Goal: Task Accomplishment & Management: Complete application form

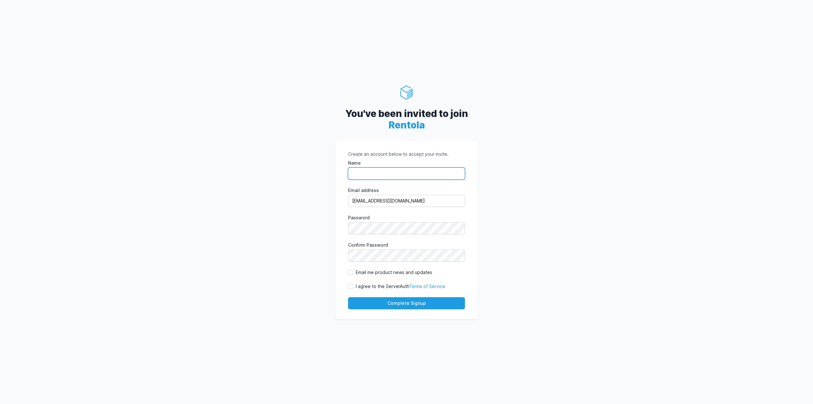
click at [385, 178] on input "Name" at bounding box center [406, 173] width 117 height 12
type input "Lasse Niculescu-Skov"
click at [366, 288] on label "I agree to the ServerAuth Terms of Service" at bounding box center [401, 286] width 90 height 6
click at [353, 288] on input "I agree to the ServerAuth Terms of Service" at bounding box center [350, 286] width 5 height 5
checkbox input "true"
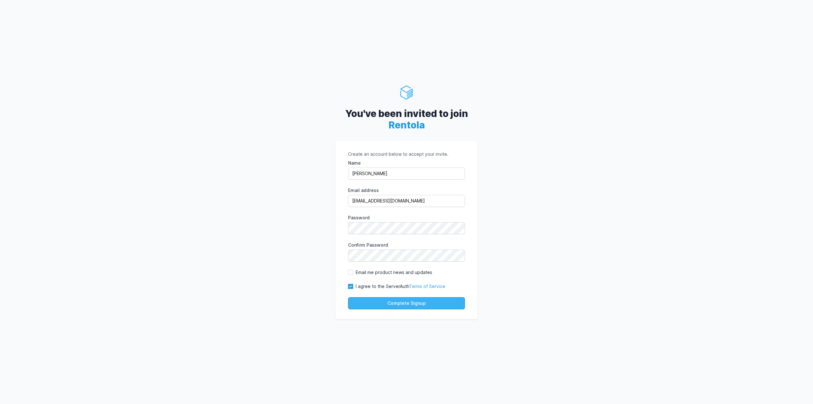
click at [376, 304] on button "Complete Signup" at bounding box center [406, 303] width 117 height 12
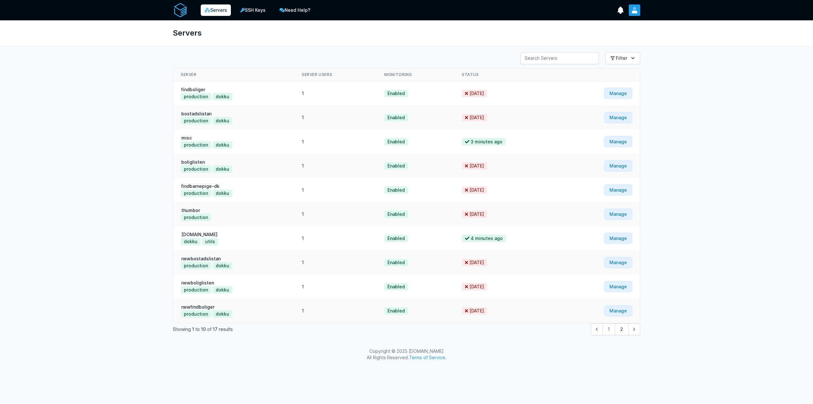
click at [638, 9] on button "User menu" at bounding box center [634, 9] width 11 height 11
click at [362, 29] on div "Servers" at bounding box center [407, 32] width 488 height 25
click at [626, 58] on button "Filter" at bounding box center [623, 58] width 35 height 12
drag, startPoint x: 498, startPoint y: 49, endPoint x: 539, endPoint y: 62, distance: 43.3
click at [499, 51] on div "Servers SSH Keys Need Help? Show Notifications Notifications" at bounding box center [406, 183] width 813 height 367
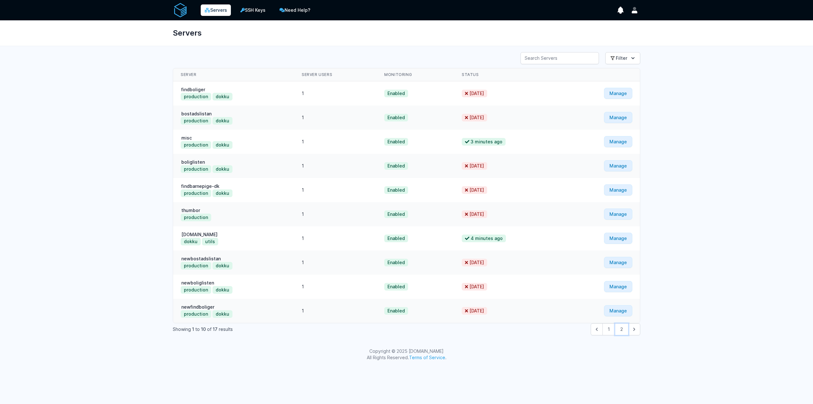
click at [620, 327] on button "2" at bounding box center [622, 329] width 14 height 12
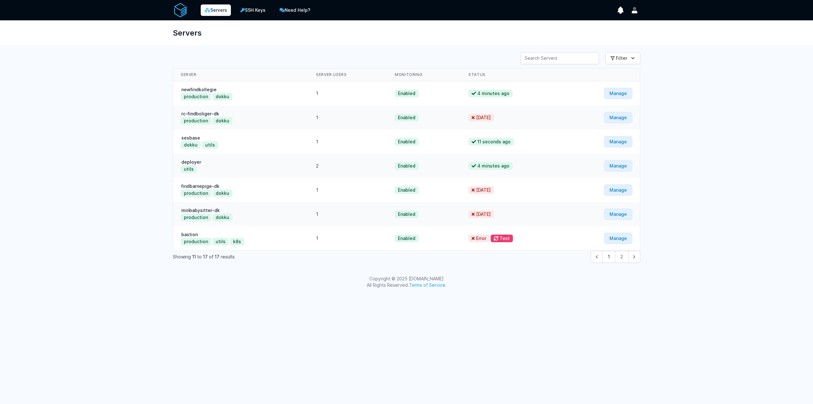
click at [628, 13] on div "Show Notifications Notifications No new announcements Your Profile Documentation" at bounding box center [627, 9] width 25 height 11
click at [620, 11] on icon "show notifications" at bounding box center [621, 10] width 6 height 7
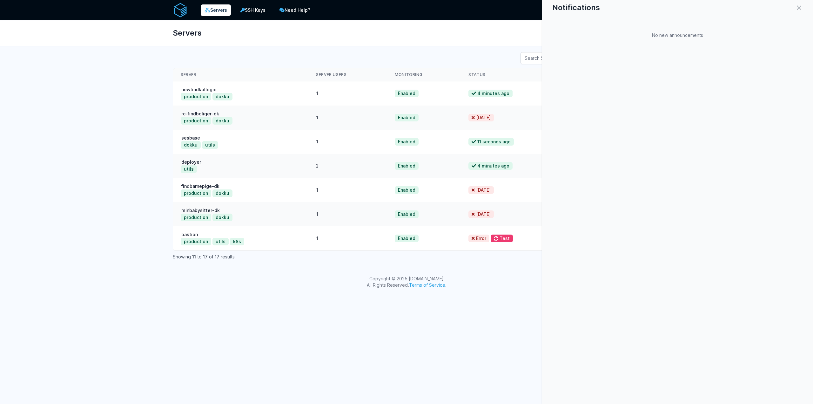
click at [795, 8] on div "Notifications" at bounding box center [677, 8] width 251 height 8
click at [799, 8] on icon "close modal" at bounding box center [799, 8] width 4 height 4
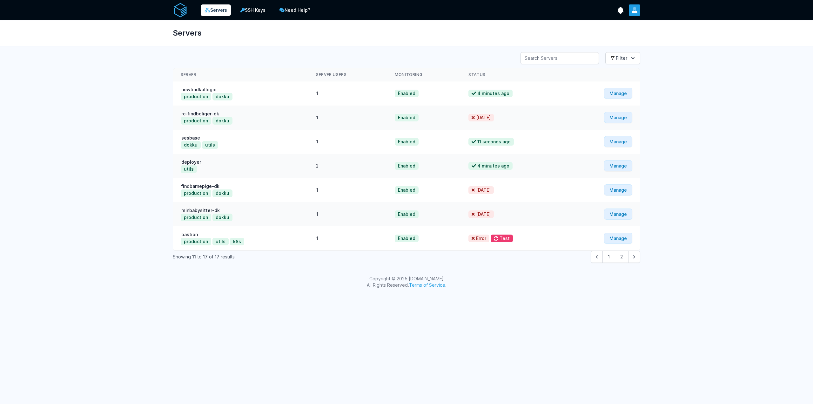
click at [639, 7] on button "User menu" at bounding box center [634, 9] width 11 height 11
click at [614, 24] on link "Your Profile" at bounding box center [609, 25] width 61 height 11
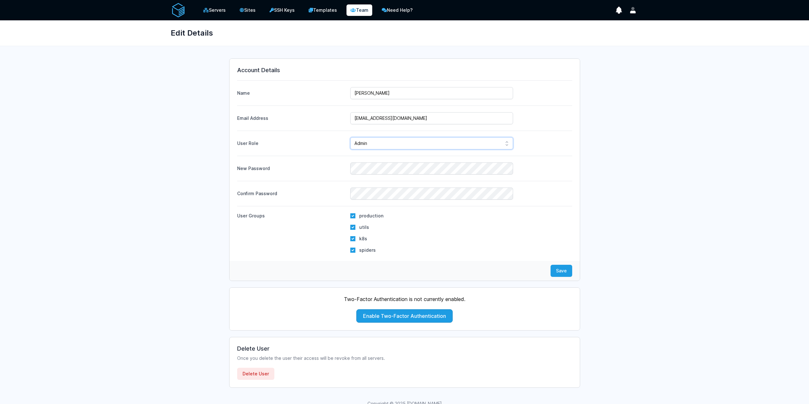
click at [412, 140] on select "Admin Manager Team Member" at bounding box center [431, 143] width 163 height 12
click at [580, 142] on div "Account Details Name Lasse Niculescu-Skov Email Address lasse@rentola.com Admin…" at bounding box center [405, 219] width 468 height 335
click at [309, 12] on link "Templates" at bounding box center [322, 10] width 37 height 13
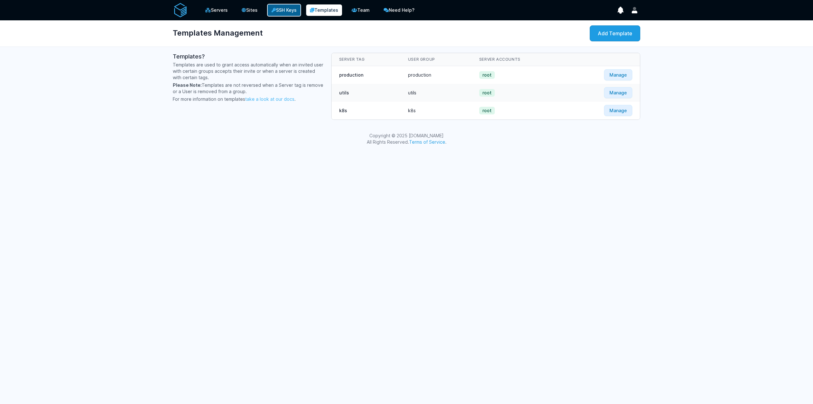
click at [277, 8] on link "SSH Keys" at bounding box center [284, 10] width 34 height 13
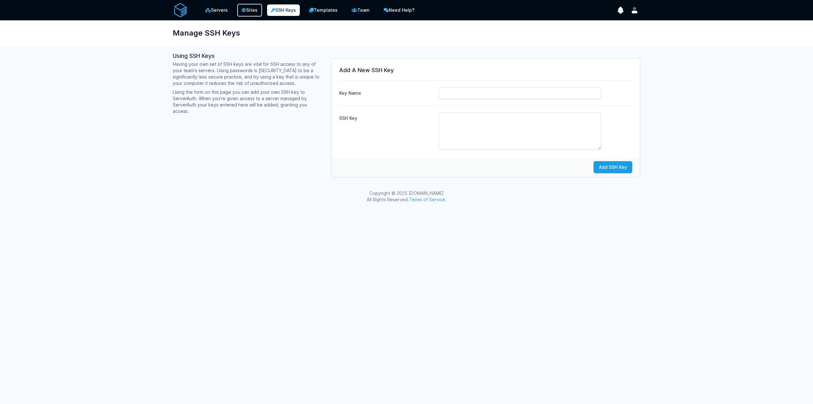
click at [246, 13] on link "Sites" at bounding box center [249, 10] width 25 height 13
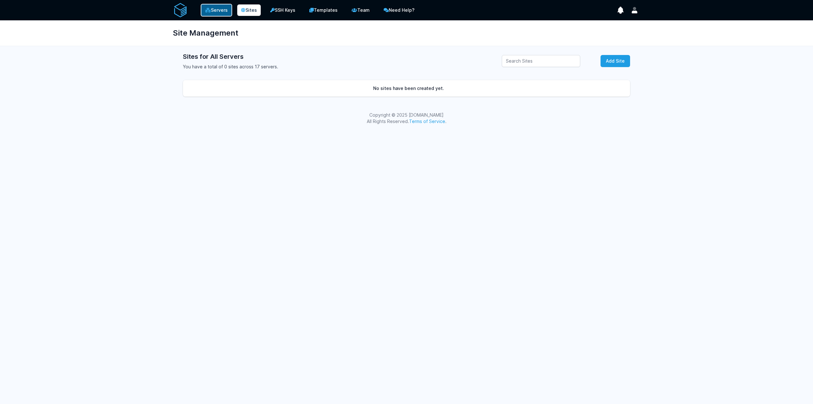
click at [201, 13] on link "Servers" at bounding box center [216, 10] width 31 height 13
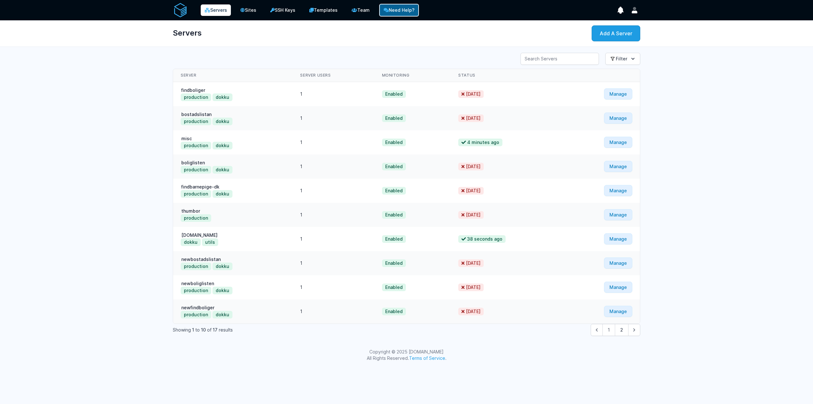
click at [405, 10] on link "Need Help?" at bounding box center [399, 10] width 40 height 13
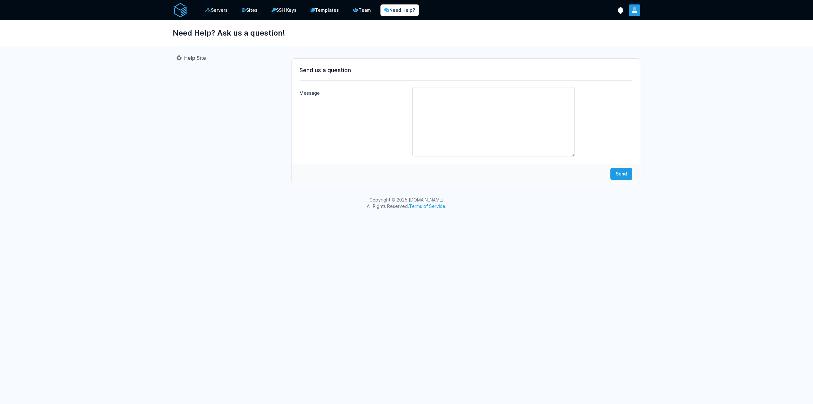
click at [632, 13] on icon "User menu" at bounding box center [635, 11] width 6 height 3
click at [588, 40] on link "Billing" at bounding box center [609, 36] width 61 height 11
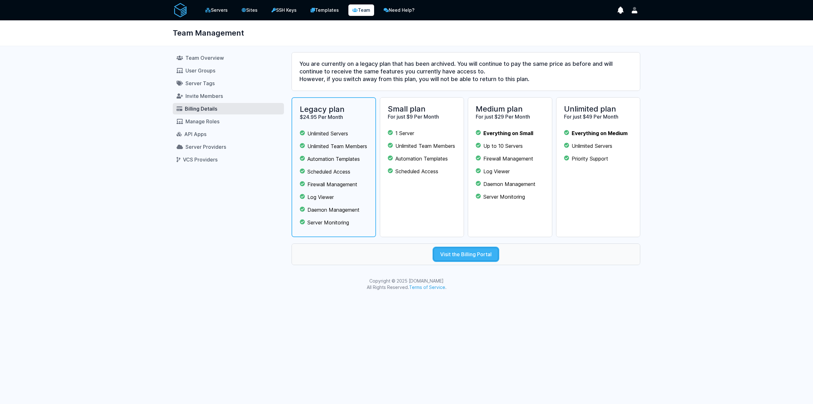
click at [463, 261] on link "Visit the Billing Portal" at bounding box center [466, 253] width 65 height 13
click at [452, 261] on link "Visit the Billing Portal" at bounding box center [466, 253] width 65 height 13
click at [223, 125] on link "Manage Roles" at bounding box center [228, 121] width 111 height 11
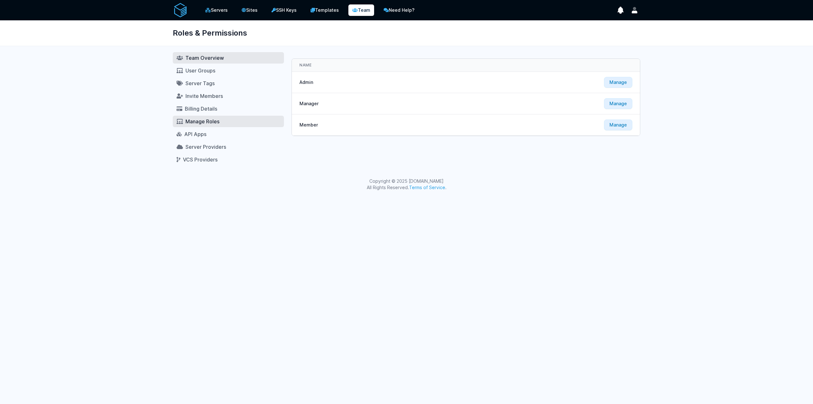
click at [220, 58] on span "Team Overview" at bounding box center [205, 58] width 38 height 6
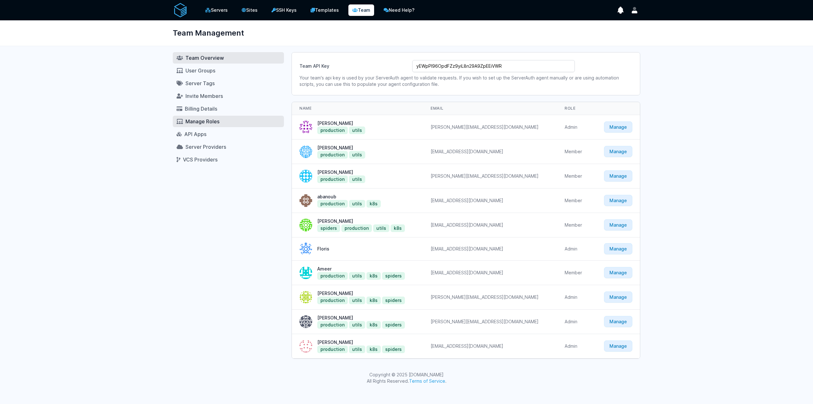
click at [203, 121] on span "Manage Roles" at bounding box center [203, 121] width 34 height 6
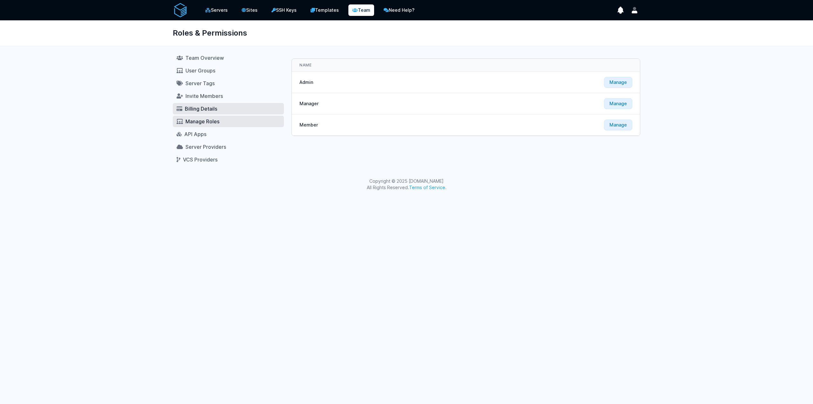
click at [203, 108] on span "Billing Details" at bounding box center [201, 108] width 32 height 6
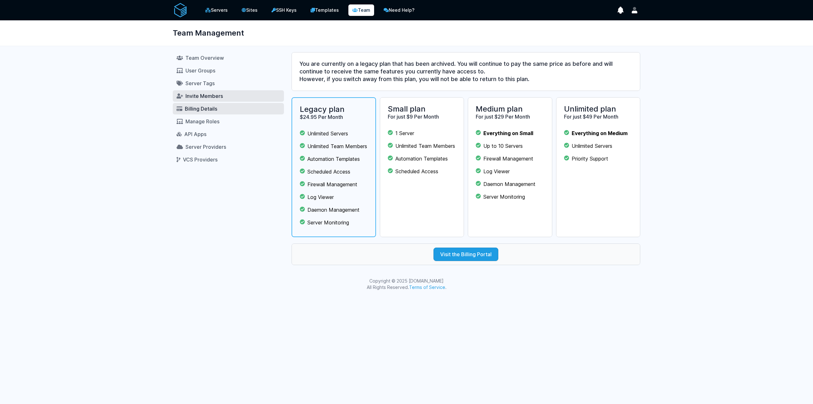
click at [202, 97] on span "Invite Members" at bounding box center [204, 96] width 37 height 6
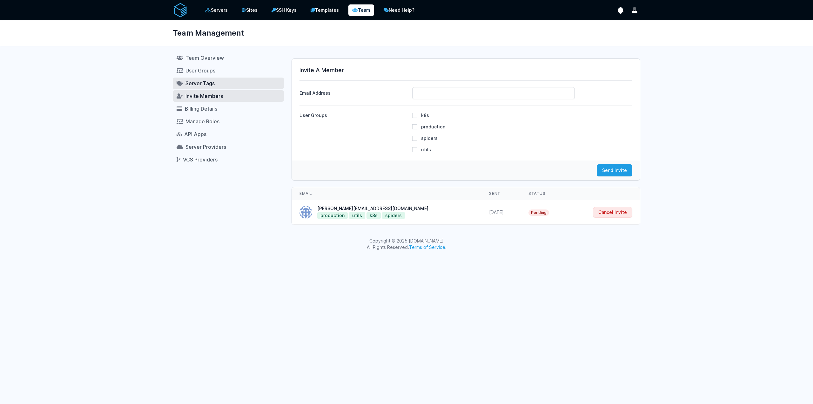
click at [202, 81] on span "Server Tags" at bounding box center [200, 83] width 29 height 6
